Goal: Task Accomplishment & Management: Manage account settings

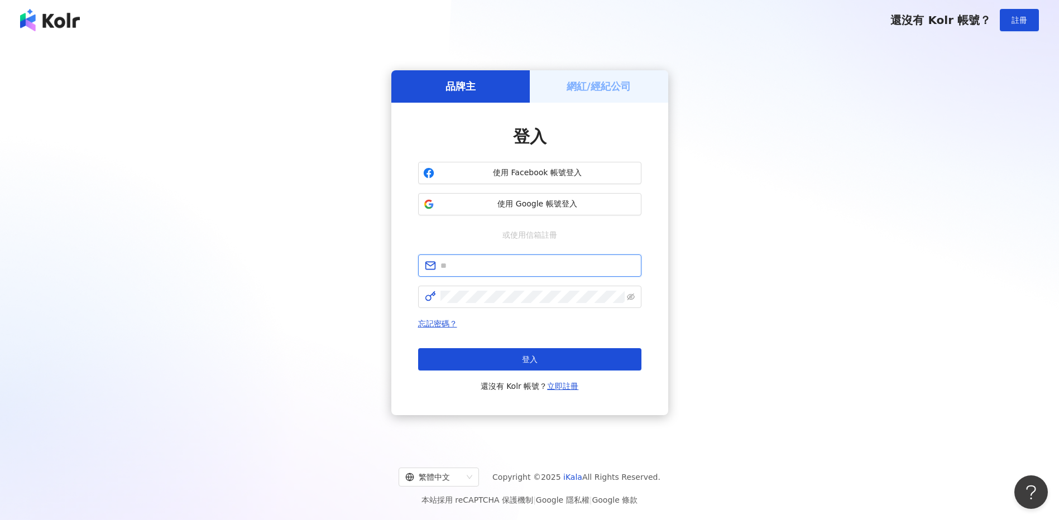
click at [497, 263] on input "text" at bounding box center [537, 266] width 194 height 12
paste input "**********"
type input "**********"
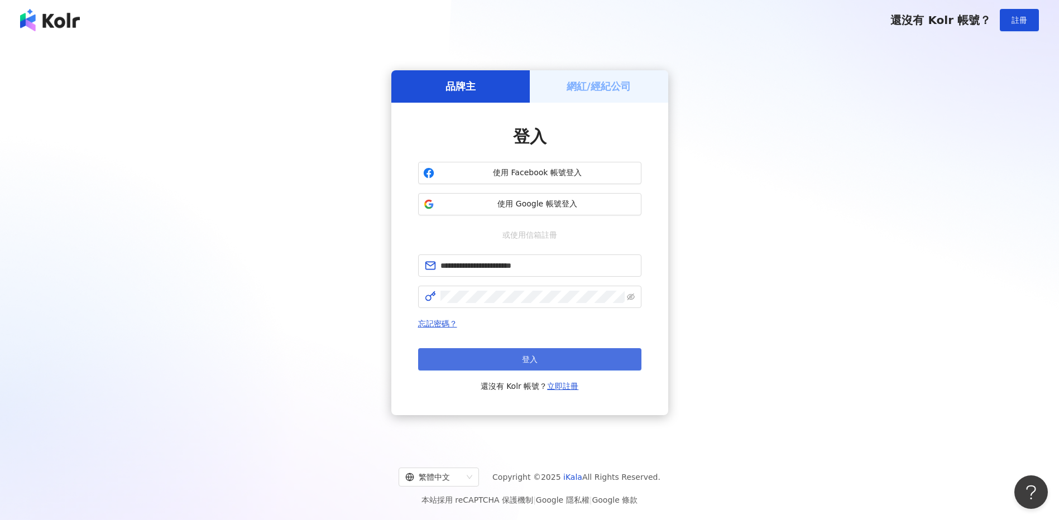
click at [493, 361] on button "登入" at bounding box center [529, 359] width 223 height 22
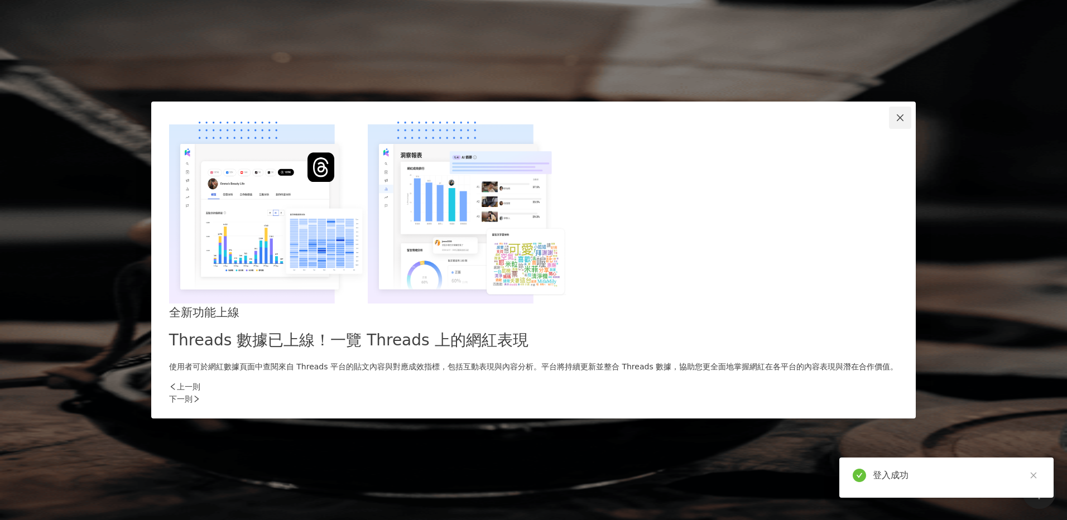
click at [896, 122] on icon "close" at bounding box center [900, 117] width 9 height 9
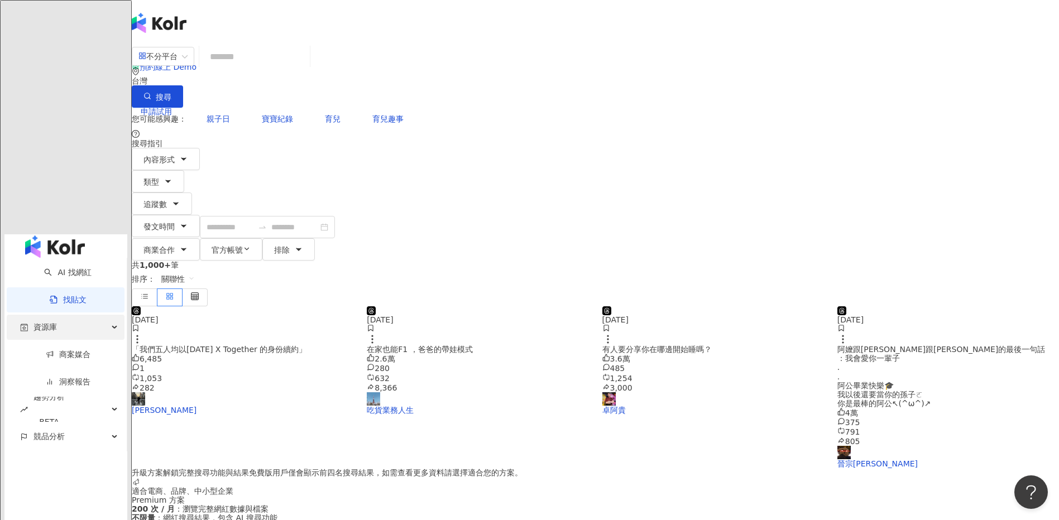
click at [56, 315] on div "資源庫" at bounding box center [66, 327] width 118 height 25
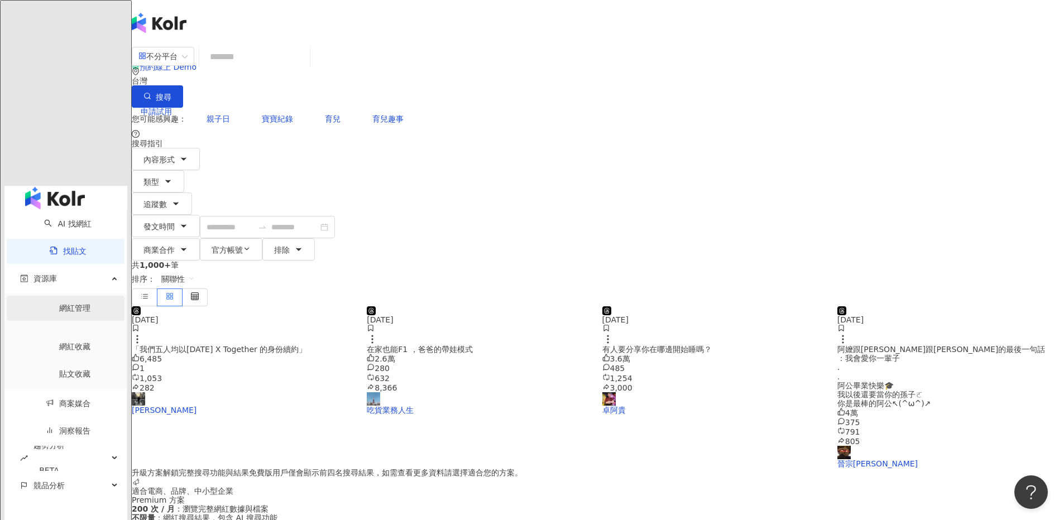
click at [59, 304] on link "網紅管理" at bounding box center [74, 308] width 31 height 9
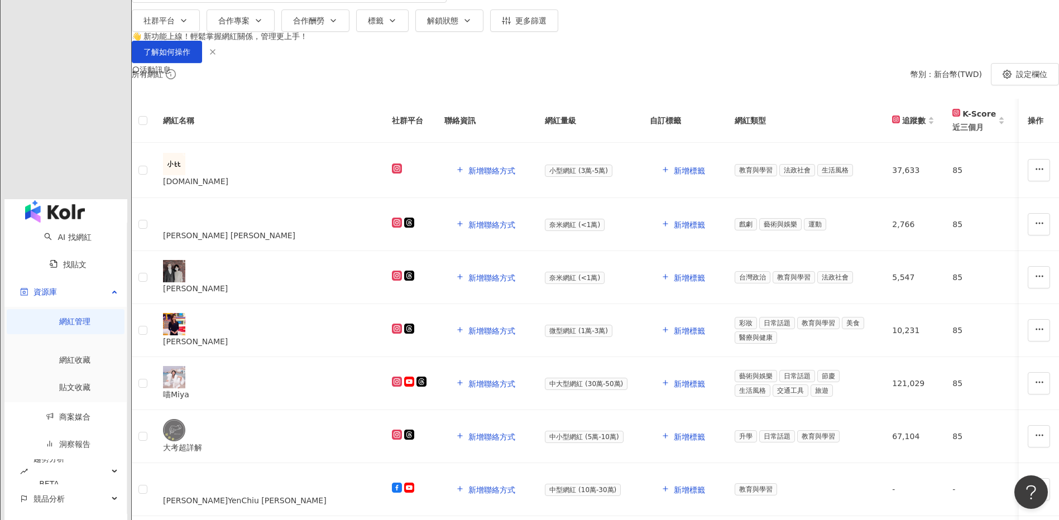
scroll to position [112, 0]
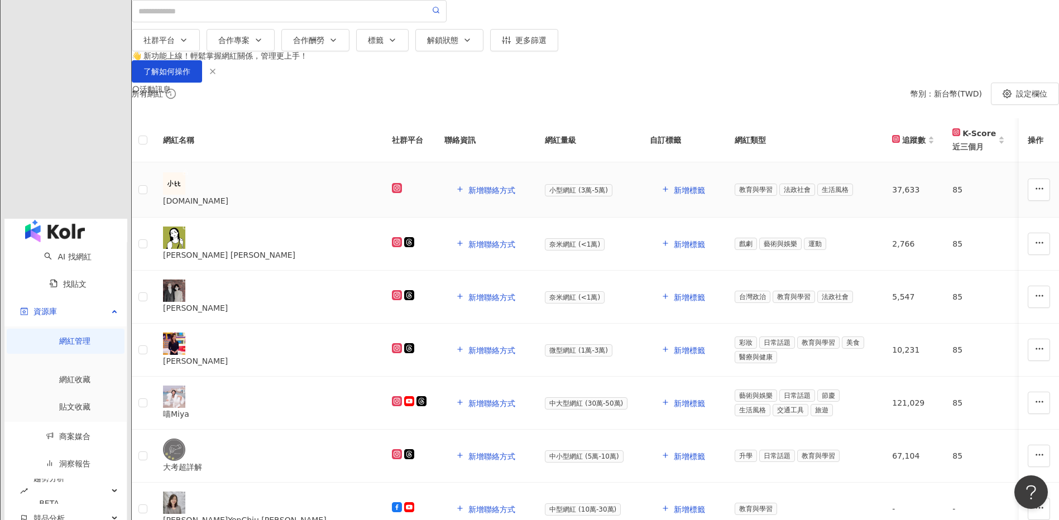
click at [335, 207] on div "[DOMAIN_NAME]" at bounding box center [268, 201] width 211 height 12
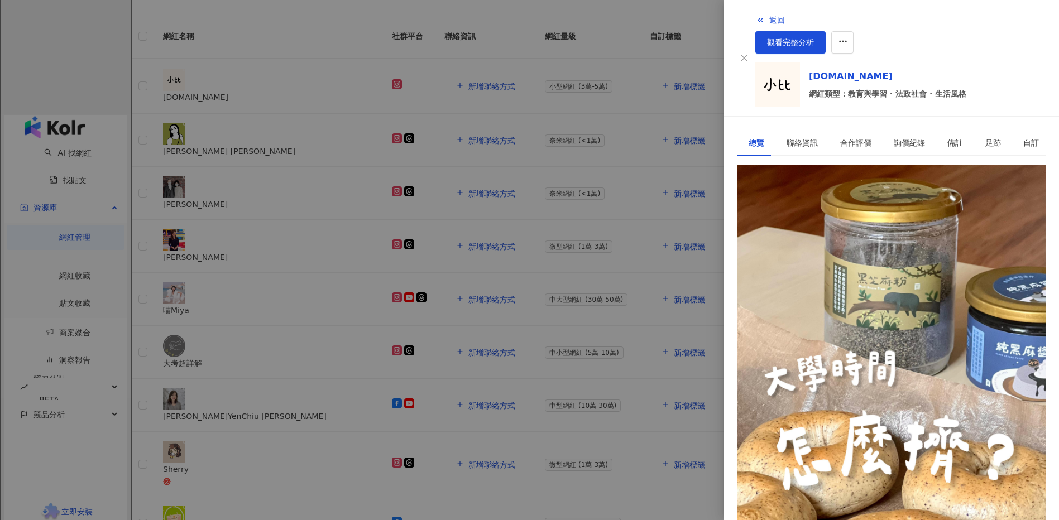
scroll to position [223, 0]
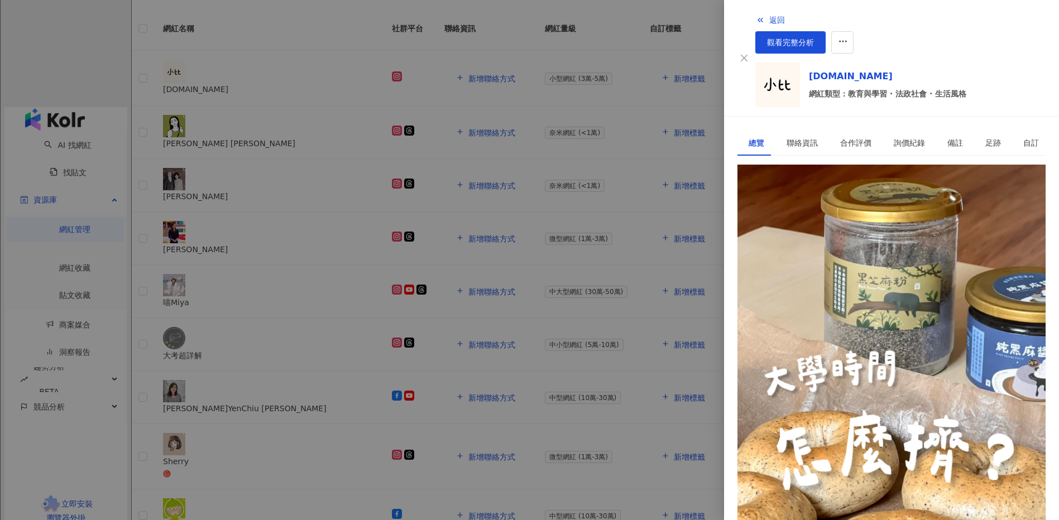
click at [132, 270] on div at bounding box center [529, 260] width 1059 height 520
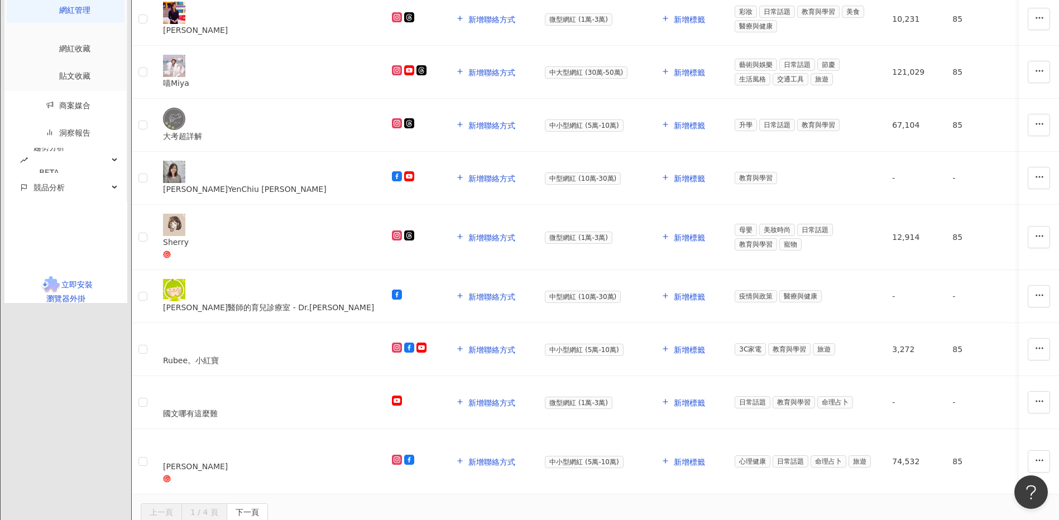
scroll to position [446, 0]
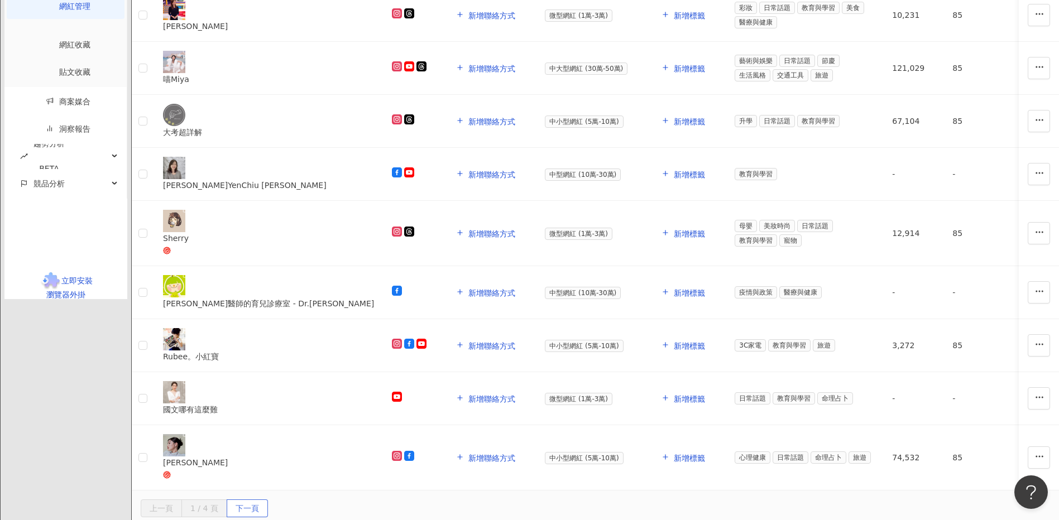
click at [259, 500] on span "下一頁" at bounding box center [247, 509] width 23 height 18
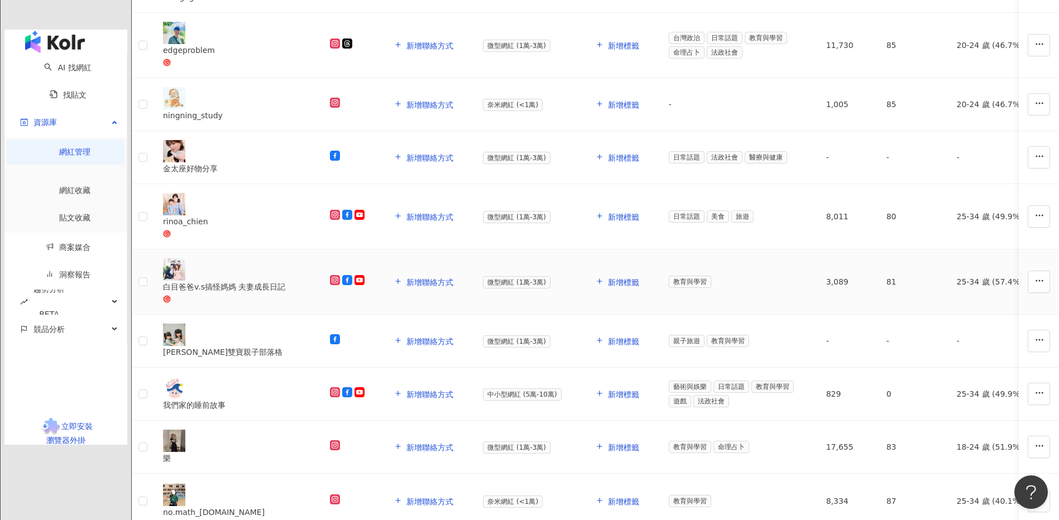
scroll to position [391, 0]
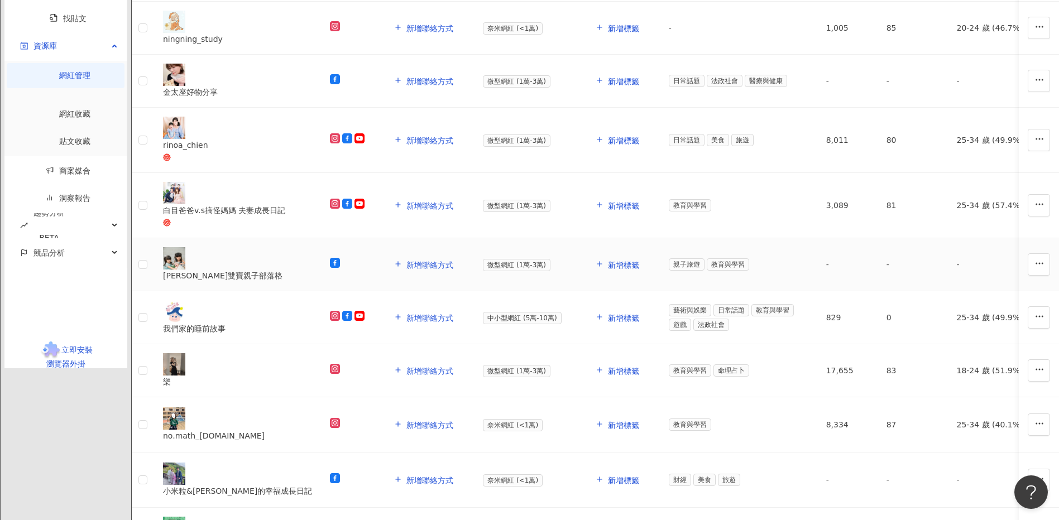
click at [312, 270] on div "[PERSON_NAME]雙寶親子部落格" at bounding box center [237, 276] width 149 height 12
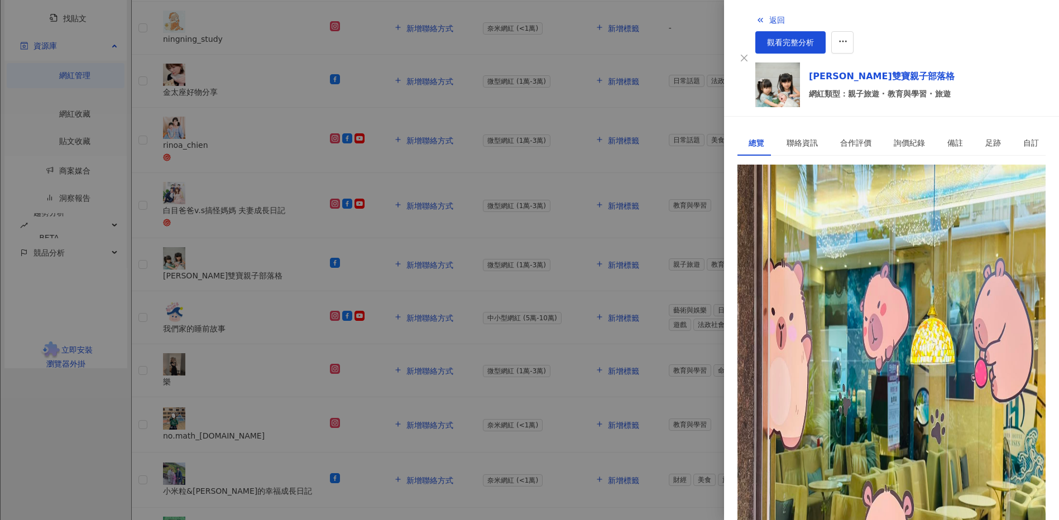
click at [835, 209] on div "[URL][DOMAIN_NAME]" at bounding box center [791, 215] width 87 height 12
drag, startPoint x: 739, startPoint y: 19, endPoint x: 720, endPoint y: 36, distance: 25.7
click at [761, 19] on polyline "button" at bounding box center [762, 20] width 2 height 4
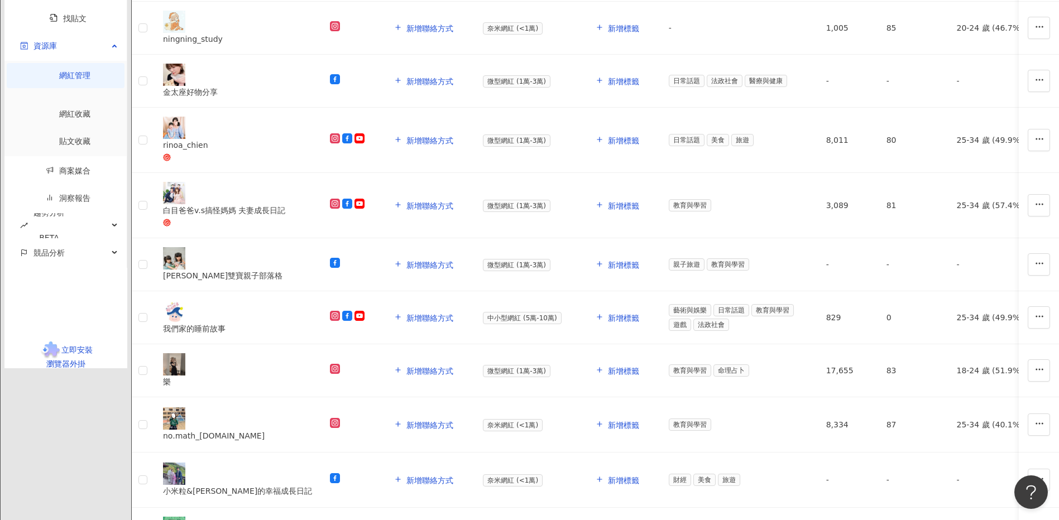
click at [179, 315] on main "網紅管理內網紅數量已達上限30，您無法再加入網紅，也將停止自動加入功能。 升級方案 網紅管理 加入網紅 社群平台 合作專案 合作酬勞 標籤 解鎖狀態 更多篩選…" at bounding box center [595, 131] width 927 height 955
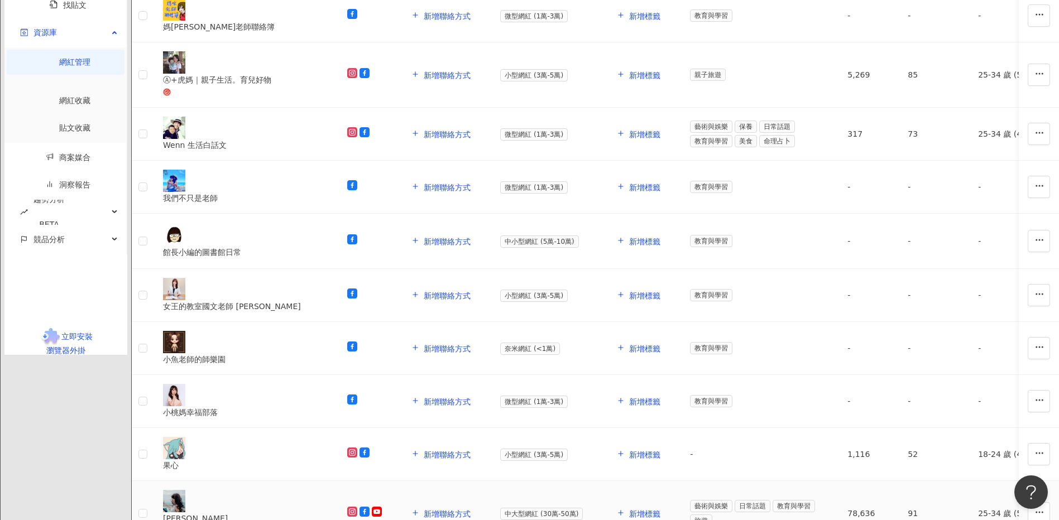
click at [329, 512] on div "[PERSON_NAME]" at bounding box center [246, 518] width 166 height 12
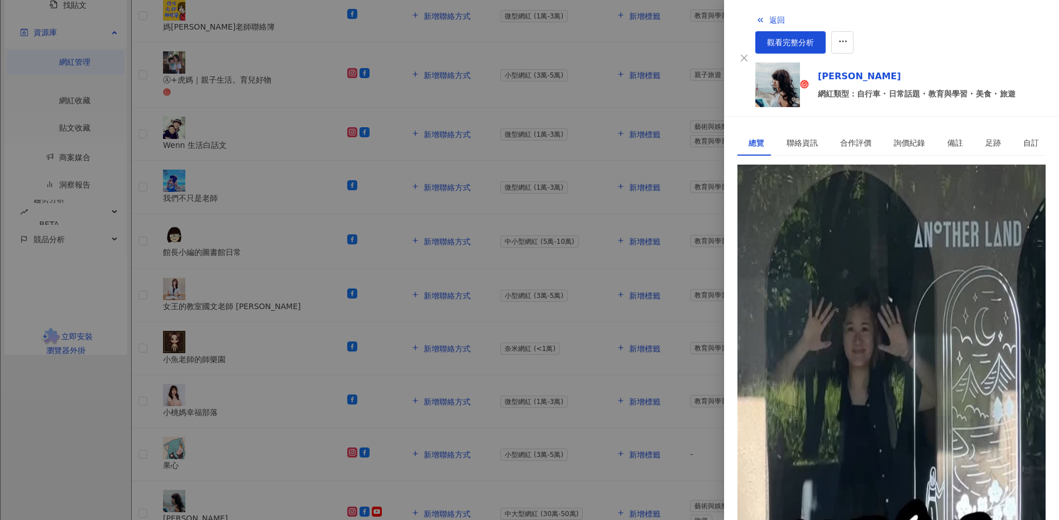
click at [813, 209] on div "[URL][DOMAIN_NAME]" at bounding box center [791, 215] width 87 height 12
drag, startPoint x: 313, startPoint y: 174, endPoint x: 306, endPoint y: 173, distance: 7.3
click at [313, 173] on div at bounding box center [529, 260] width 1059 height 520
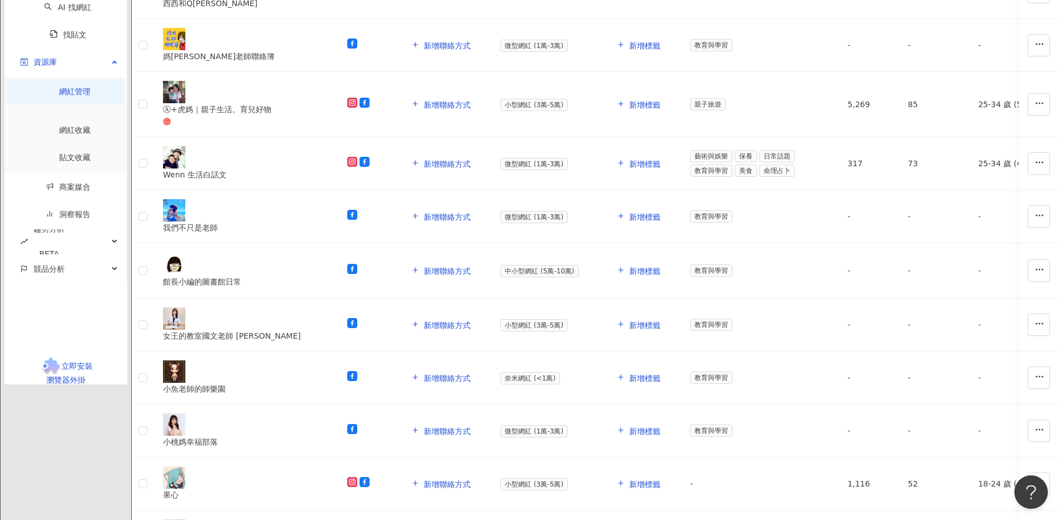
scroll to position [335, 0]
